Goal: Information Seeking & Learning: Learn about a topic

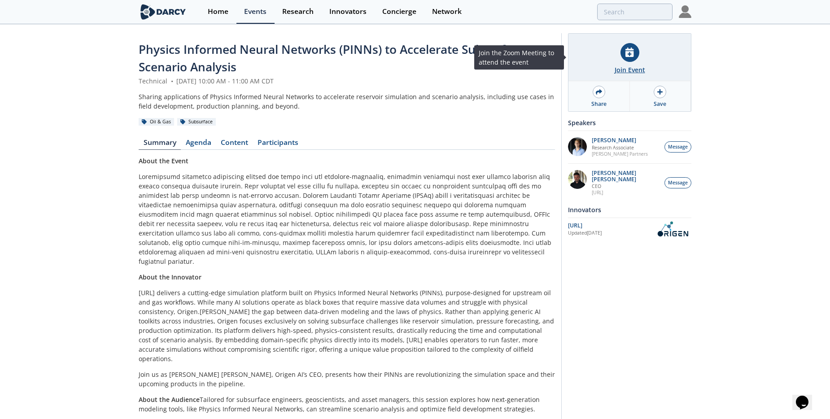
click at [626, 68] on div "Join Event" at bounding box center [629, 69] width 30 height 9
click at [619, 69] on div "Join Event" at bounding box center [629, 69] width 30 height 9
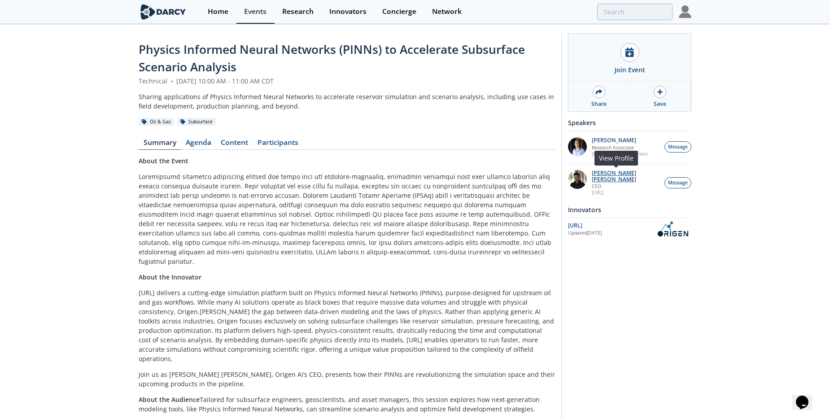
click at [605, 173] on p "[PERSON_NAME] [PERSON_NAME]" at bounding box center [626, 176] width 68 height 13
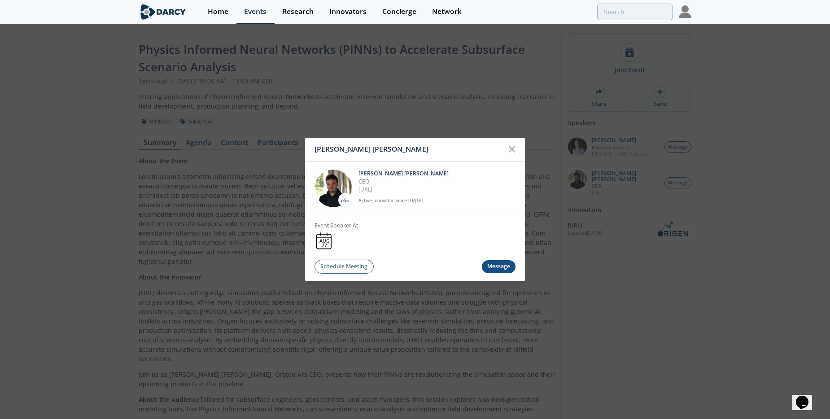
click at [331, 192] on img at bounding box center [333, 188] width 38 height 38
click at [362, 188] on link "[URL]" at bounding box center [365, 190] width 14 height 8
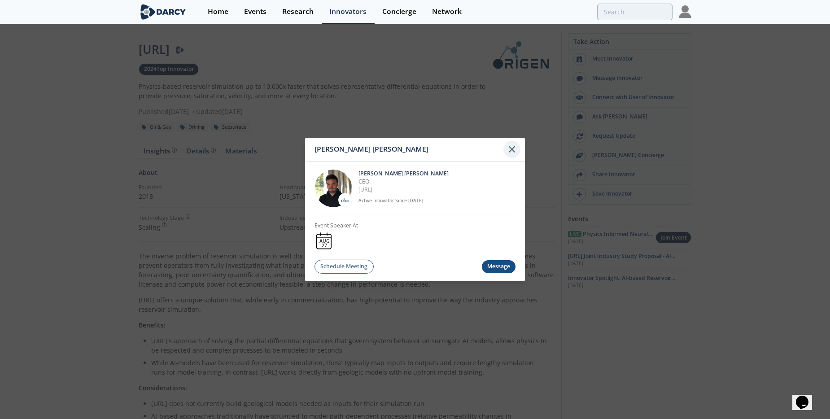
click at [513, 148] on icon at bounding box center [511, 149] width 11 height 11
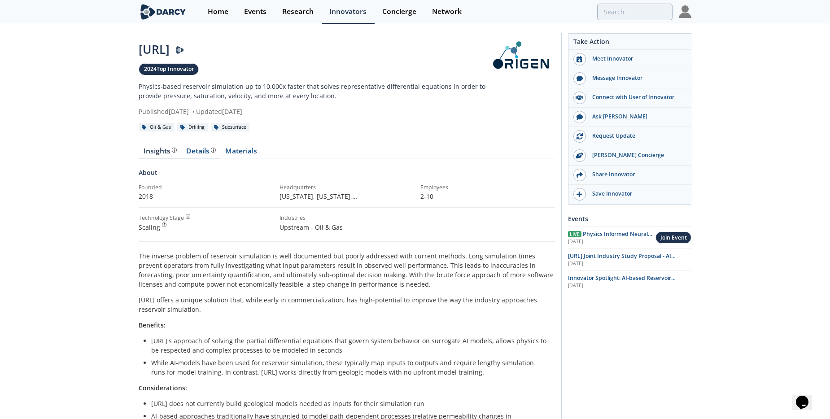
click at [196, 149] on div "Details" at bounding box center [201, 151] width 30 height 7
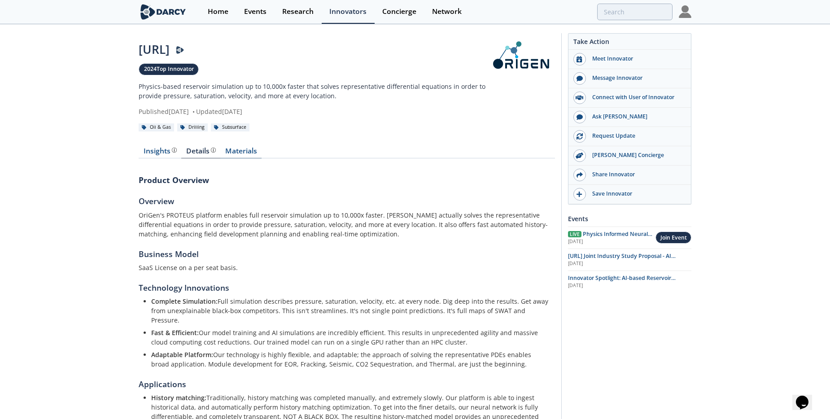
click at [243, 151] on link "Materials" at bounding box center [240, 153] width 41 height 11
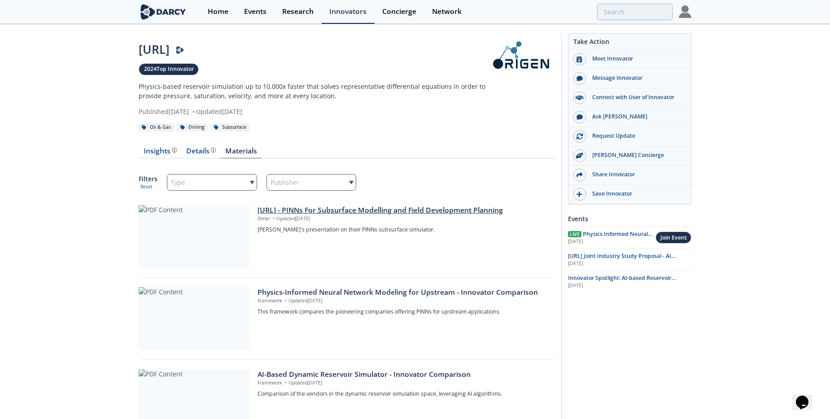
click at [360, 211] on div "OriGen.AI - PINNs For Subsurface Modelling and Field Development Planning" at bounding box center [402, 210] width 291 height 11
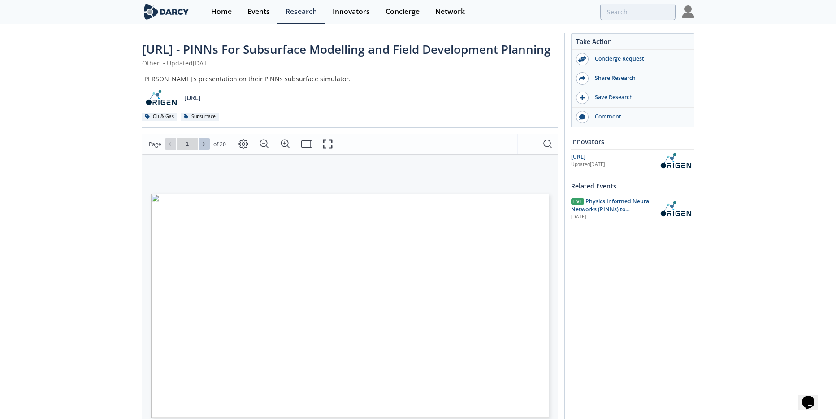
click at [201, 147] on icon at bounding box center [203, 143] width 5 height 5
type input "2"
click at [201, 147] on icon at bounding box center [203, 143] width 5 height 5
type input "4"
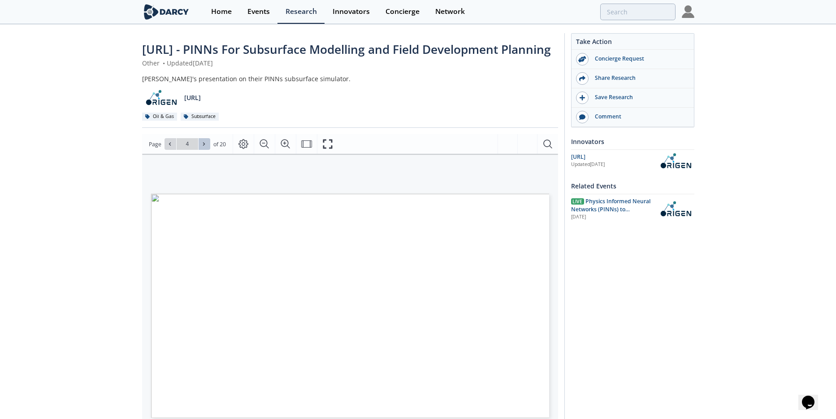
click at [201, 147] on icon at bounding box center [203, 143] width 5 height 5
type input "5"
click at [201, 147] on icon at bounding box center [203, 143] width 5 height 5
type input "6"
click at [201, 147] on icon at bounding box center [203, 143] width 5 height 5
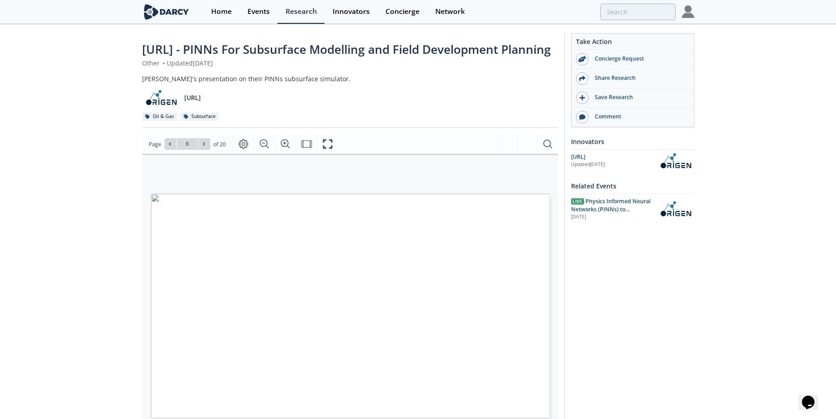
type input "7"
click at [201, 147] on icon at bounding box center [203, 143] width 5 height 5
type input "8"
click at [201, 147] on icon at bounding box center [203, 143] width 5 height 5
type input "9"
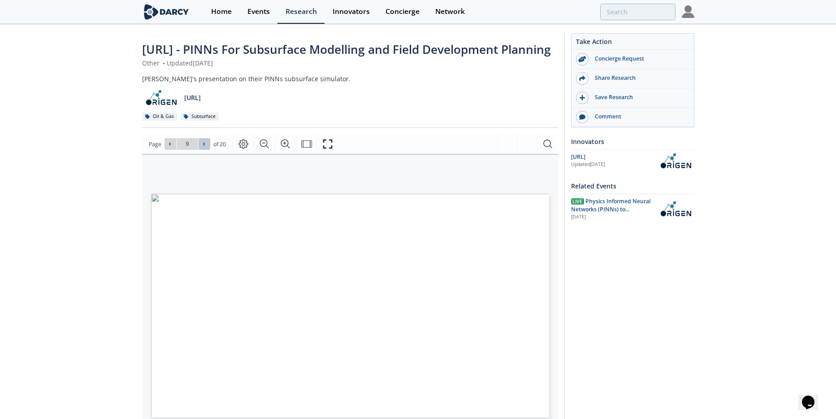
click at [201, 147] on icon at bounding box center [203, 143] width 5 height 5
type input "10"
click at [201, 147] on icon at bounding box center [203, 143] width 5 height 5
type input "11"
click at [201, 147] on icon at bounding box center [203, 143] width 5 height 5
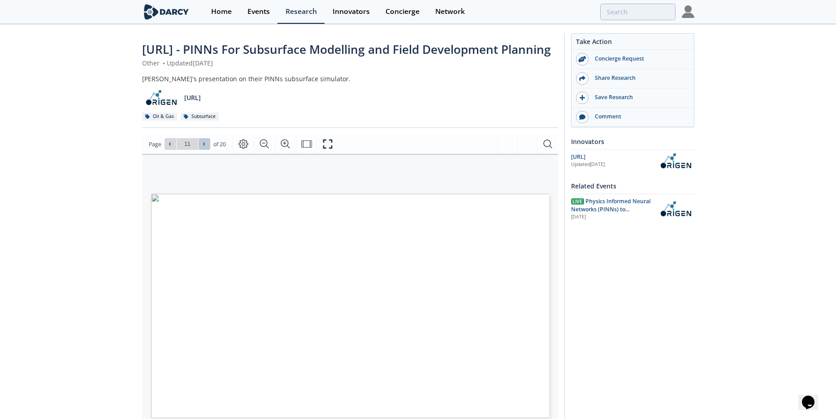
type input "12"
click at [201, 147] on icon at bounding box center [203, 143] width 5 height 5
type input "14"
click at [201, 147] on icon at bounding box center [203, 143] width 5 height 5
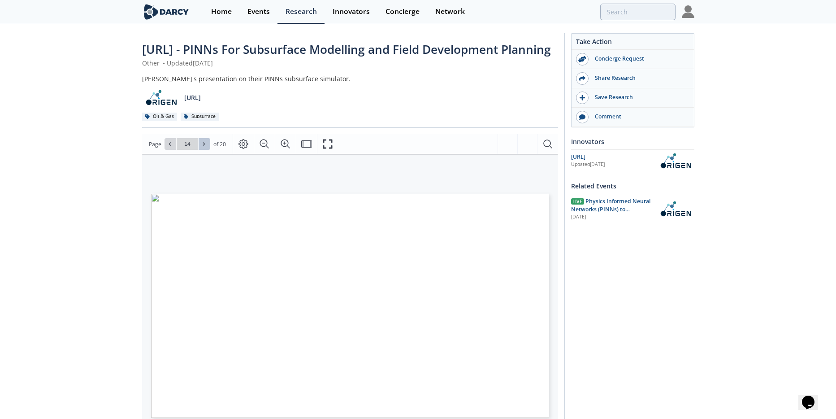
type input "15"
click at [201, 147] on icon at bounding box center [203, 143] width 5 height 5
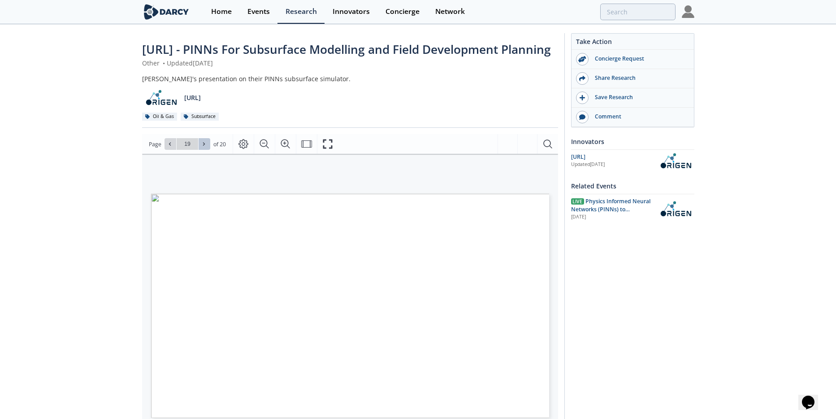
click at [201, 147] on icon at bounding box center [203, 143] width 5 height 5
click at [200, 150] on div "Go to Page 20" at bounding box center [188, 144] width 46 height 12
click at [771, 240] on div "OriGen.AI - PINNs For Subsurface Modelling and Field Development Planning Other…" at bounding box center [415, 341] width 830 height 633
type input "19"
